Goal: Check status: Check status

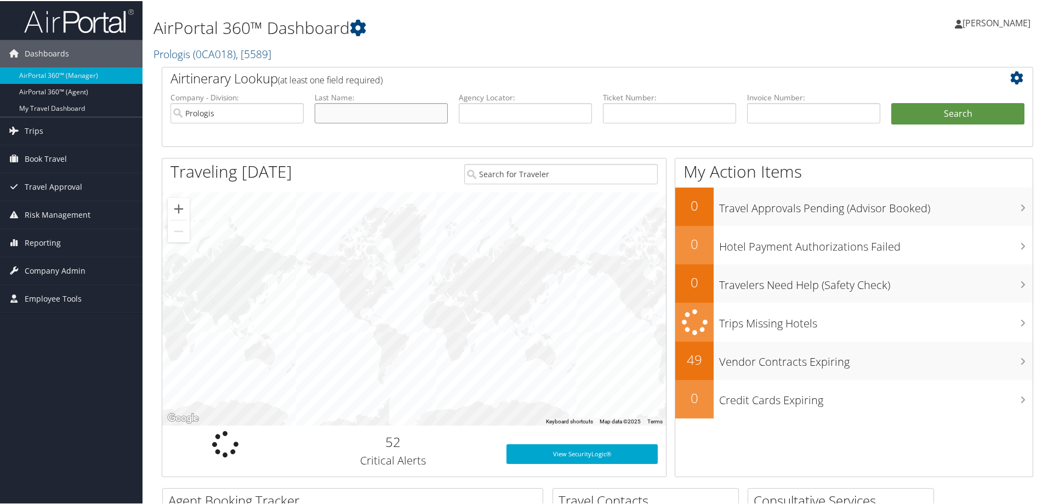
drag, startPoint x: 398, startPoint y: 110, endPoint x: 440, endPoint y: 113, distance: 41.8
click at [398, 110] on input "text" at bounding box center [381, 112] width 133 height 20
drag, startPoint x: 494, startPoint y: 110, endPoint x: 508, endPoint y: 122, distance: 18.3
click at [494, 110] on input "text" at bounding box center [525, 112] width 133 height 20
paste input "0067232207415"
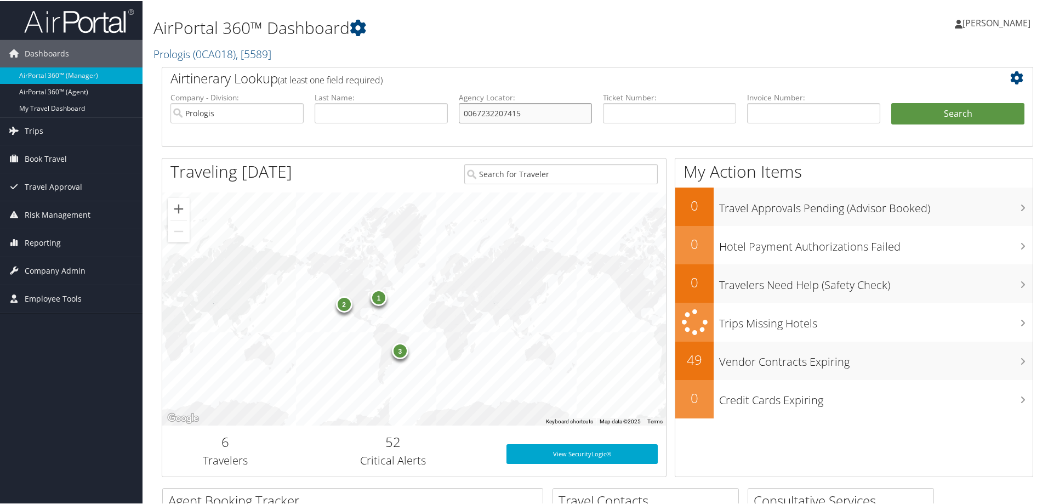
type input "0067232207415"
click at [291, 111] on input "Prologis" at bounding box center [237, 112] width 133 height 20
drag, startPoint x: 566, startPoint y: 115, endPoint x: 118, endPoint y: 124, distance: 448.1
click at [130, 126] on div "Dashboards AirPortal 360™ (Manager) AirPortal 360™ (Agent) My Travel Dashboard …" at bounding box center [526, 471] width 1053 height 943
paste input "text"
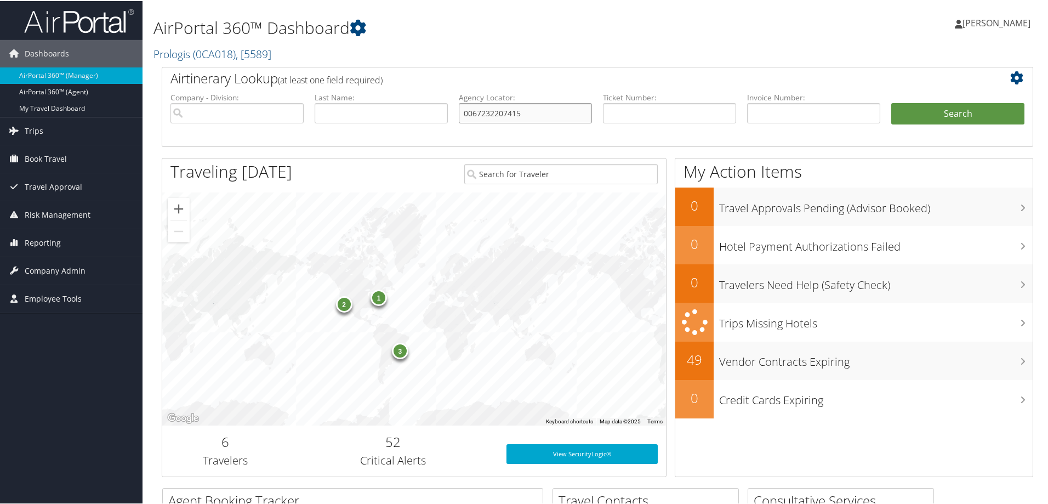
drag, startPoint x: 237, startPoint y: 97, endPoint x: 220, endPoint y: 97, distance: 17.0
click at [220, 97] on ul "Company - Division: First Name: Last Name: Agency Locator: 0067232207415 Depart…" at bounding box center [597, 118] width 865 height 55
click at [711, 117] on input "text" at bounding box center [669, 112] width 133 height 20
paste input "0067232207415"
type input "0067232207415"
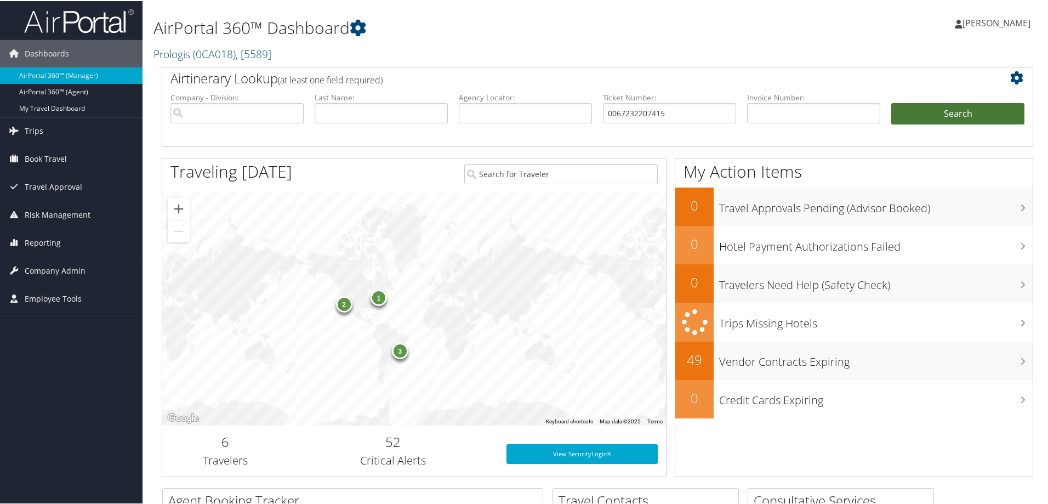
click at [972, 120] on button "Search" at bounding box center [958, 113] width 133 height 22
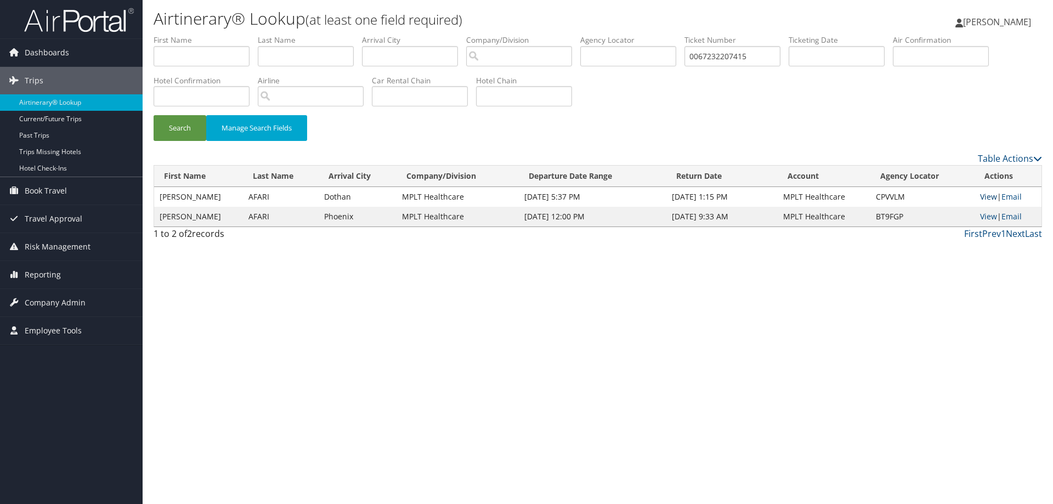
click at [991, 196] on link "View" at bounding box center [988, 196] width 17 height 10
click at [988, 219] on link "View" at bounding box center [988, 216] width 17 height 10
click at [989, 214] on link "View" at bounding box center [988, 216] width 17 height 10
click at [990, 196] on link "View" at bounding box center [988, 196] width 17 height 10
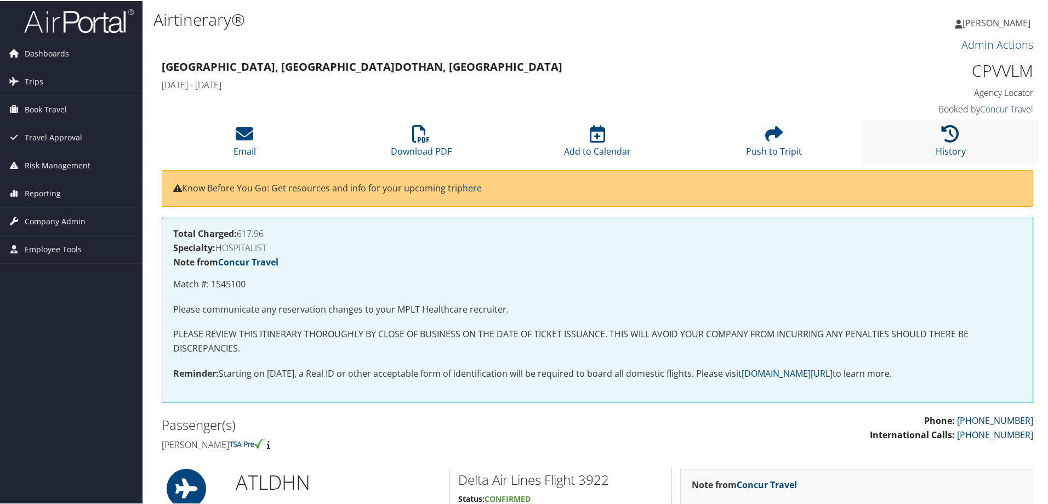
click at [946, 140] on icon at bounding box center [951, 133] width 18 height 18
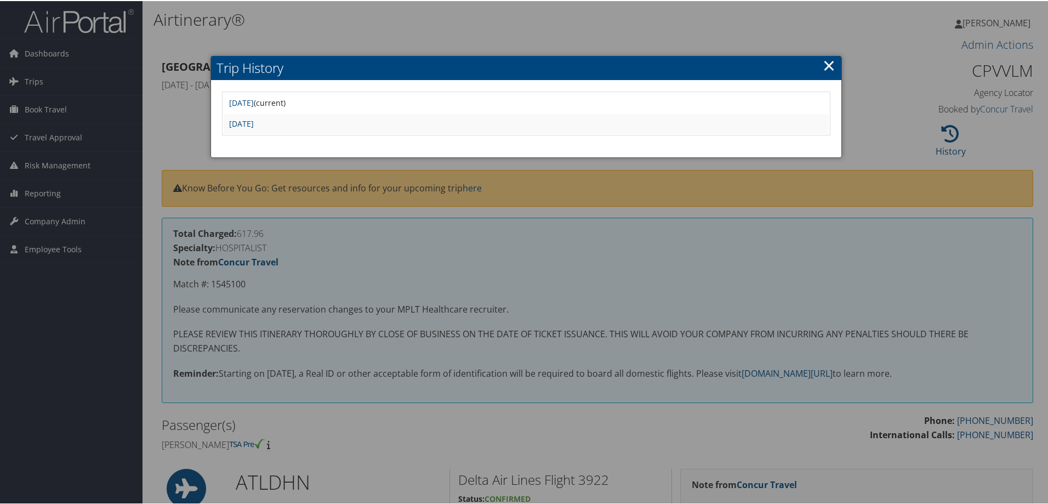
click at [823, 65] on link "×" at bounding box center [829, 64] width 13 height 22
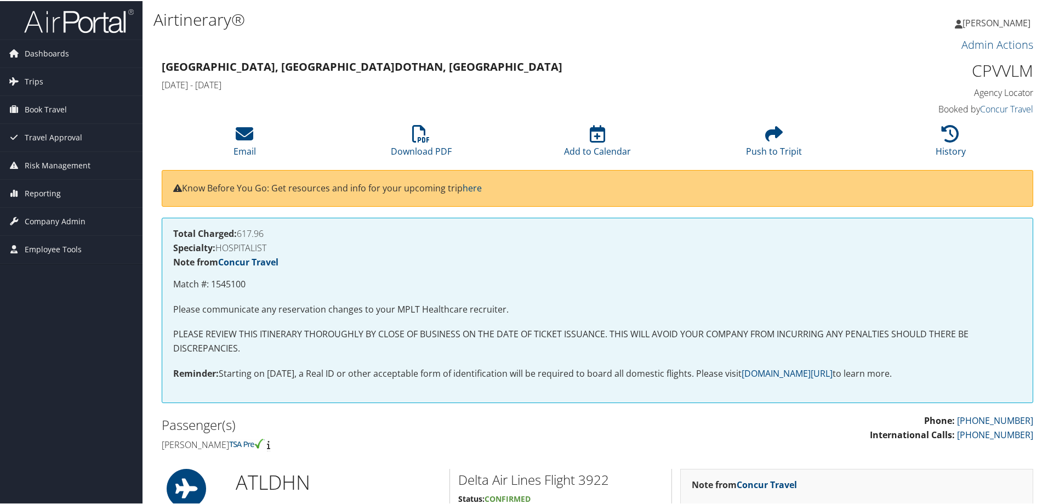
click at [1000, 64] on h1 "CPVVLM" at bounding box center [931, 69] width 206 height 23
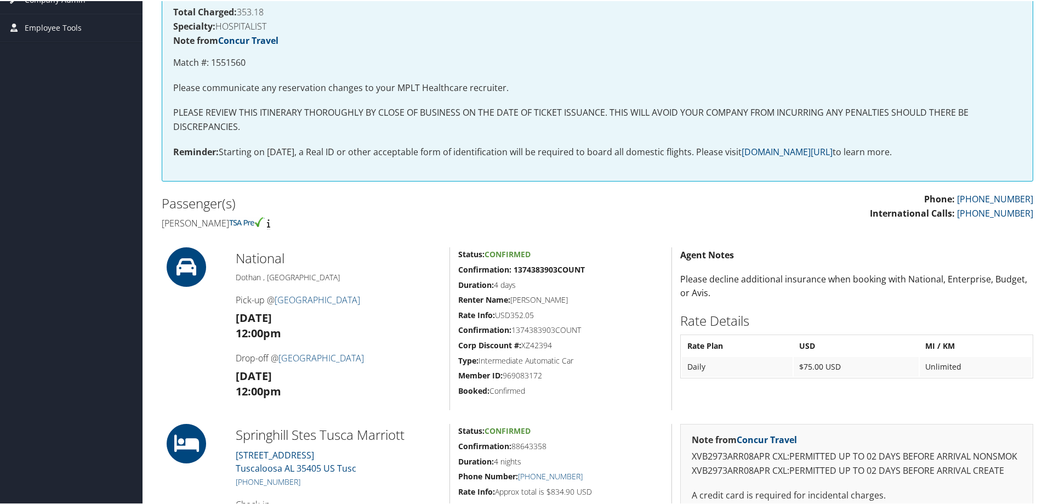
scroll to position [878, 0]
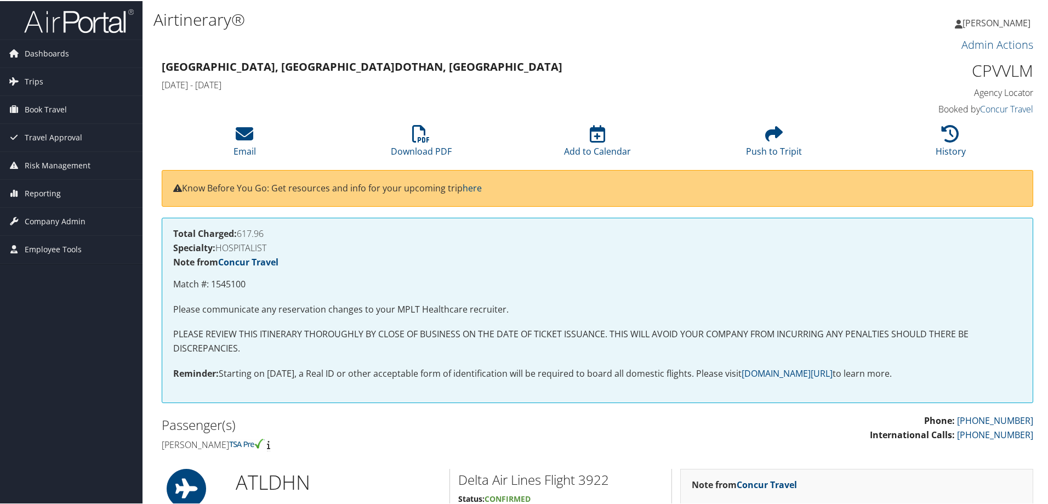
click at [998, 68] on h1 "CPVVLM" at bounding box center [931, 69] width 206 height 23
drag, startPoint x: 998, startPoint y: 68, endPoint x: 990, endPoint y: 72, distance: 8.8
copy h1 "CPVVLM"
